Goal: Task Accomplishment & Management: Manage account settings

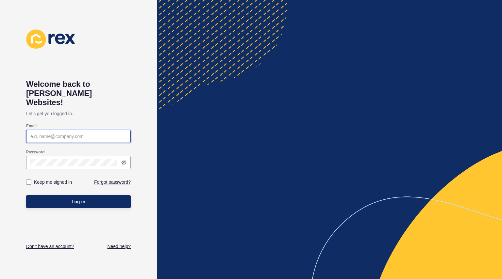
click at [75, 133] on input "Email" at bounding box center [78, 136] width 96 height 7
type input "[EMAIL_ADDRESS][DOMAIN_NAME]"
click at [76, 199] on span "Log in" at bounding box center [79, 202] width 14 height 7
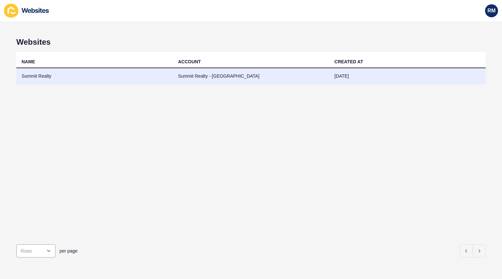
click at [122, 75] on td "Summit Realty" at bounding box center [94, 76] width 157 height 16
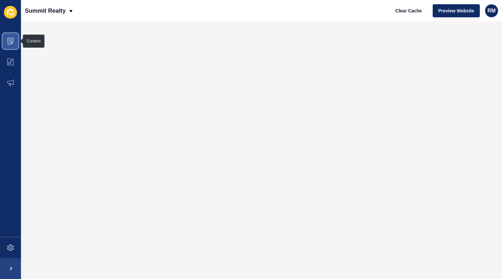
click at [11, 41] on icon at bounding box center [10, 41] width 3 height 0
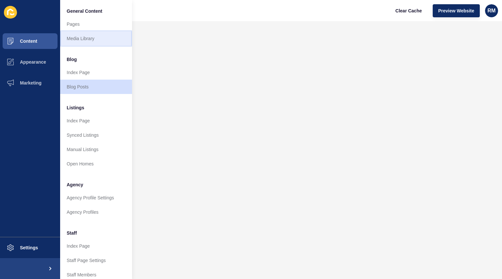
click at [93, 40] on link "Media Library" at bounding box center [96, 38] width 72 height 14
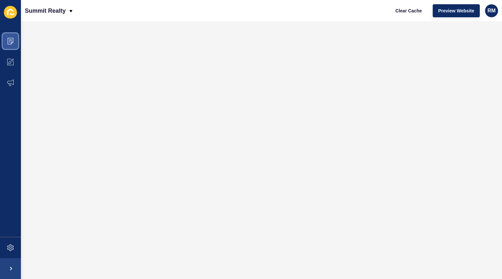
click at [11, 43] on icon at bounding box center [10, 41] width 7 height 7
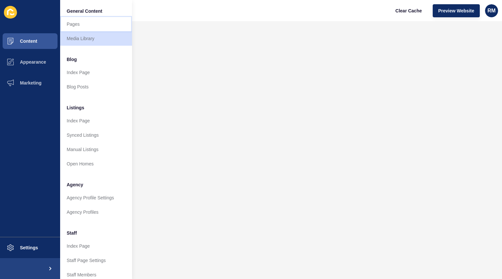
drag, startPoint x: 87, startPoint y: 24, endPoint x: 114, endPoint y: 36, distance: 29.9
click at [87, 24] on link "Pages" at bounding box center [96, 24] width 72 height 14
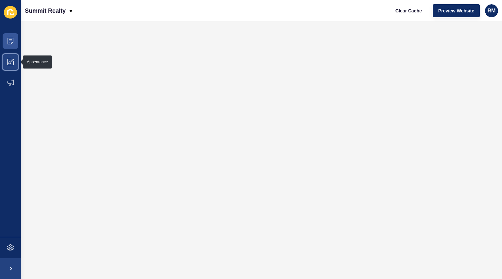
click at [11, 62] on icon at bounding box center [10, 62] width 7 height 7
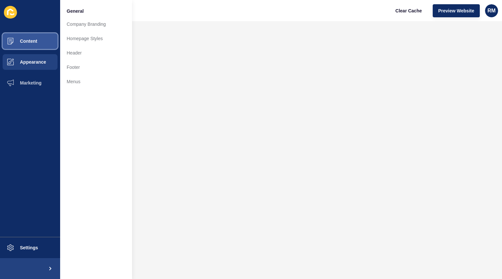
click at [25, 41] on span "Content" at bounding box center [18, 41] width 38 height 5
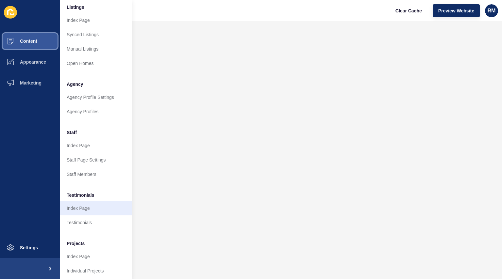
scroll to position [108, 0]
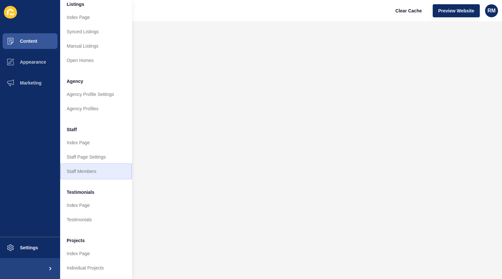
click at [85, 166] on link "Staff Members" at bounding box center [96, 171] width 72 height 14
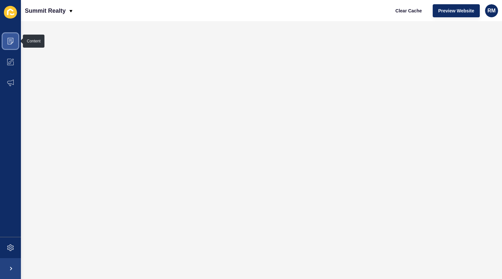
click at [11, 45] on span at bounding box center [10, 41] width 21 height 21
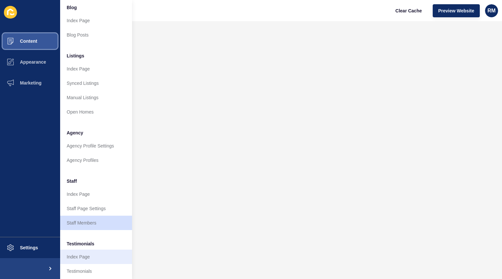
scroll to position [65, 0]
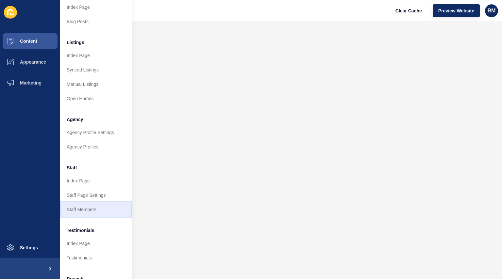
click at [91, 210] on link "Staff Members" at bounding box center [96, 210] width 72 height 14
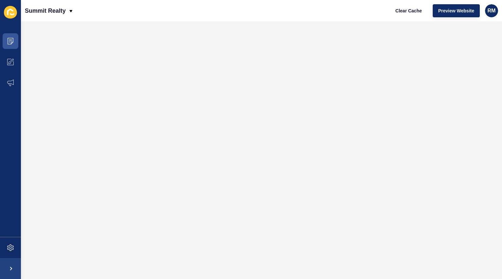
scroll to position [0, 0]
click at [11, 40] on icon at bounding box center [10, 41] width 7 height 7
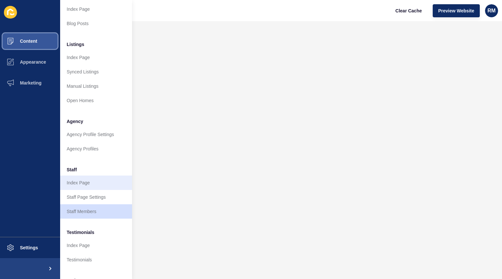
scroll to position [65, 0]
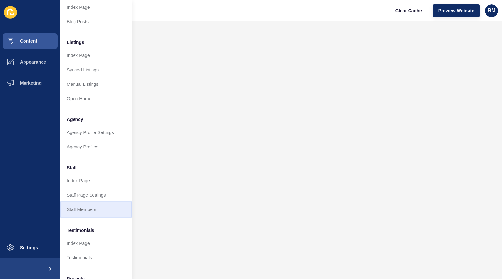
click at [94, 212] on link "Staff Members" at bounding box center [96, 210] width 72 height 14
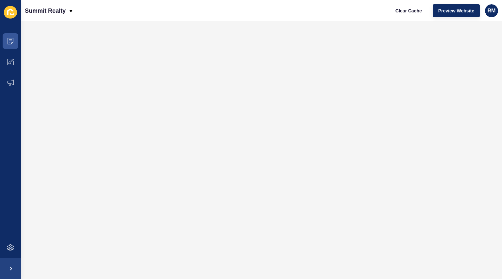
scroll to position [0, 0]
click at [10, 42] on icon at bounding box center [10, 41] width 7 height 7
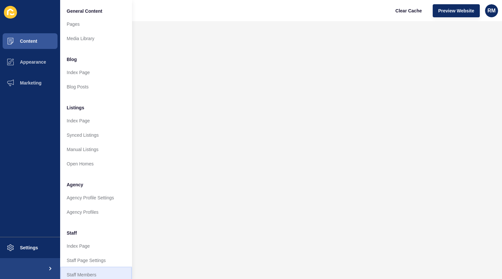
click at [91, 272] on link "Staff Members" at bounding box center [96, 275] width 72 height 14
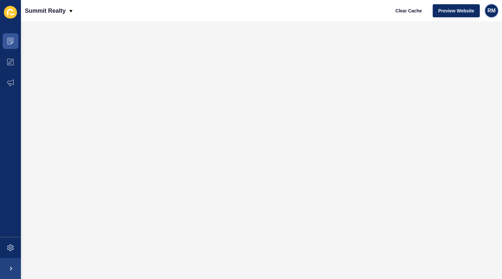
click at [490, 12] on span "RM" at bounding box center [491, 11] width 8 height 7
click at [462, 57] on link "Logout" at bounding box center [468, 54] width 48 height 14
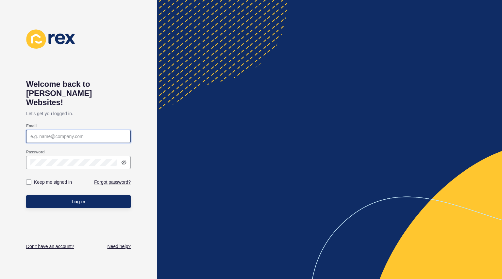
type input "[EMAIL_ADDRESS][DOMAIN_NAME]"
